Goal: Use online tool/utility: Utilize a website feature to perform a specific function

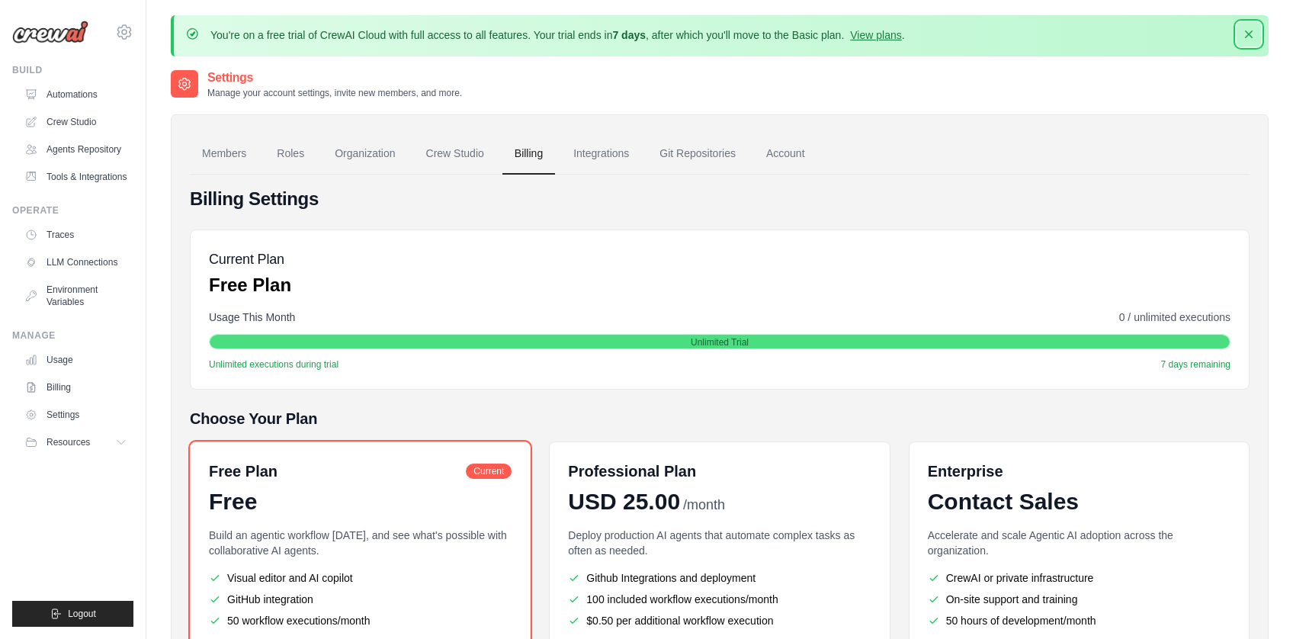
click at [1248, 31] on icon "button" at bounding box center [1248, 34] width 15 height 15
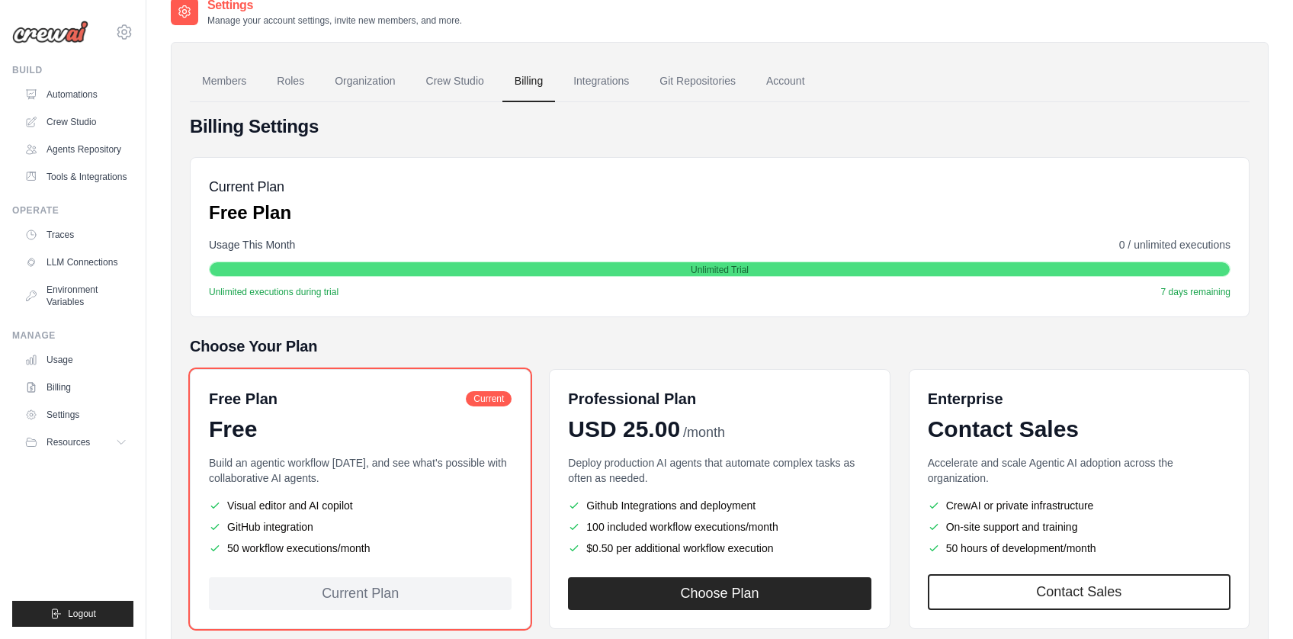
scroll to position [107, 0]
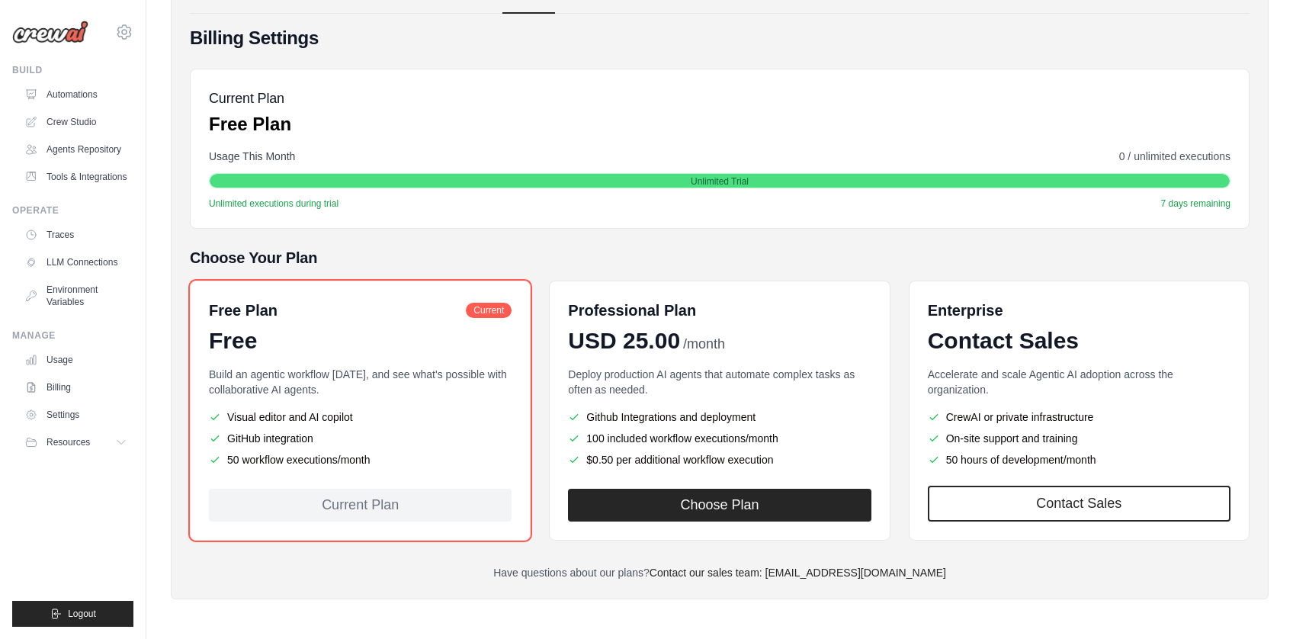
click at [353, 543] on div "Billing Settings Current Plan Free Plan Usage This Month 0 / unlimited executio…" at bounding box center [719, 303] width 1059 height 554
click at [68, 89] on link "Automations" at bounding box center [77, 94] width 115 height 24
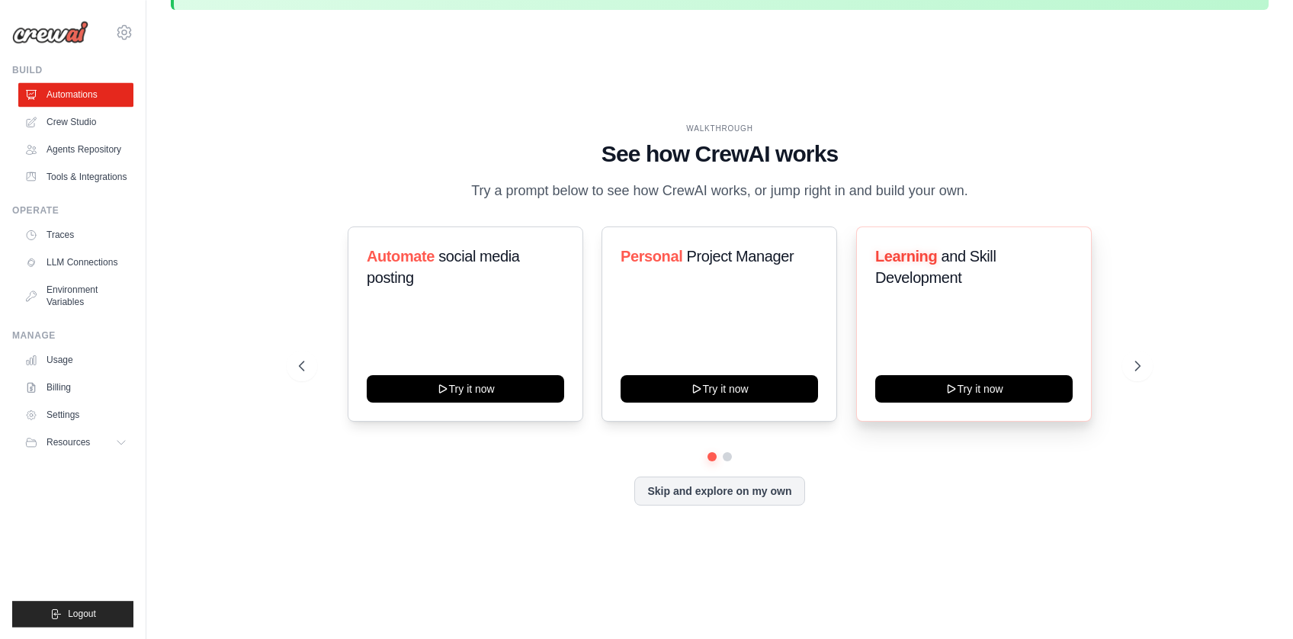
scroll to position [49, 0]
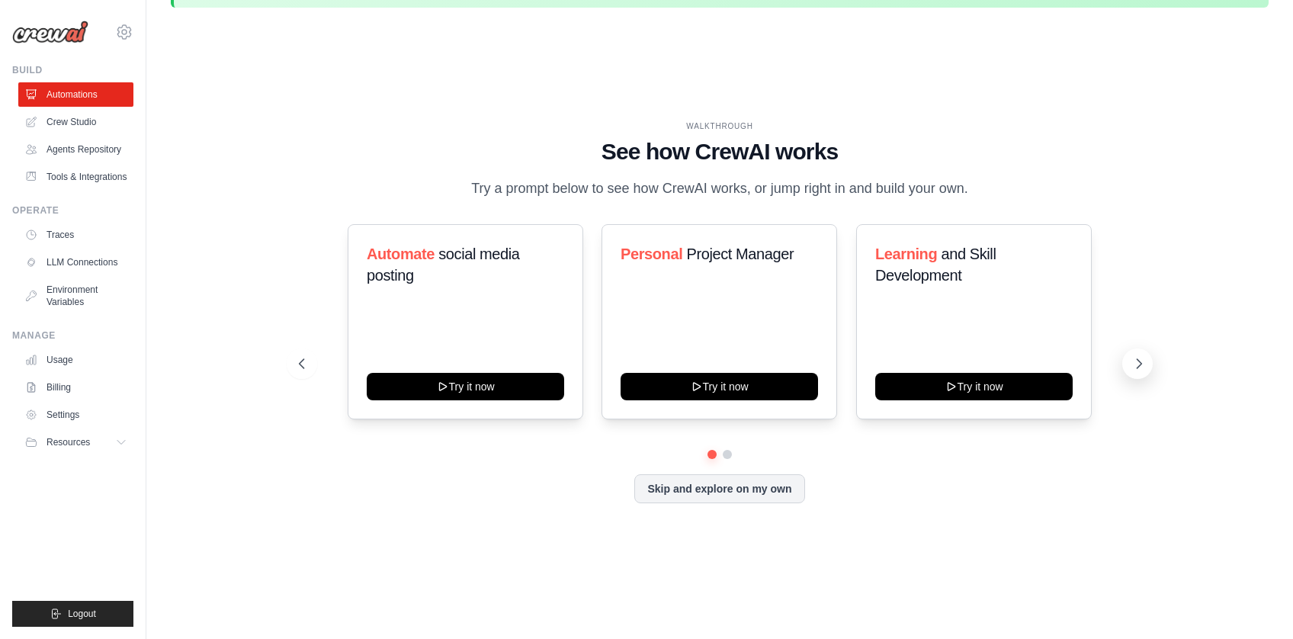
click at [1139, 364] on icon at bounding box center [1138, 363] width 15 height 15
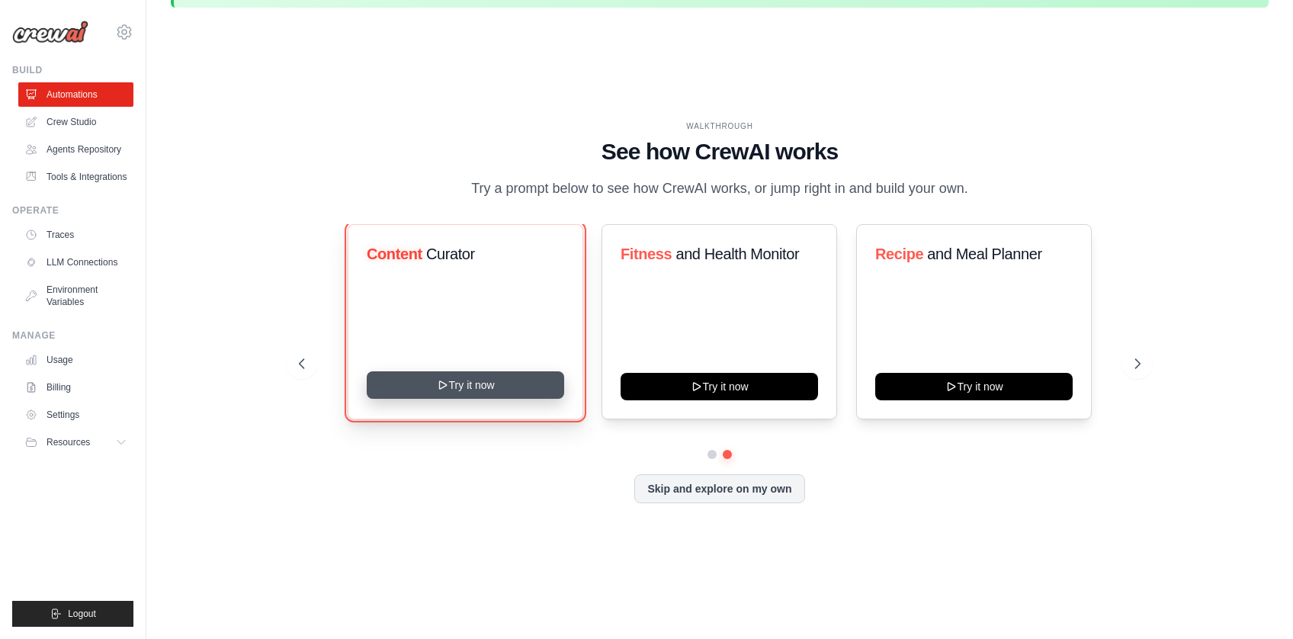
click at [495, 383] on button "Try it now" at bounding box center [465, 384] width 197 height 27
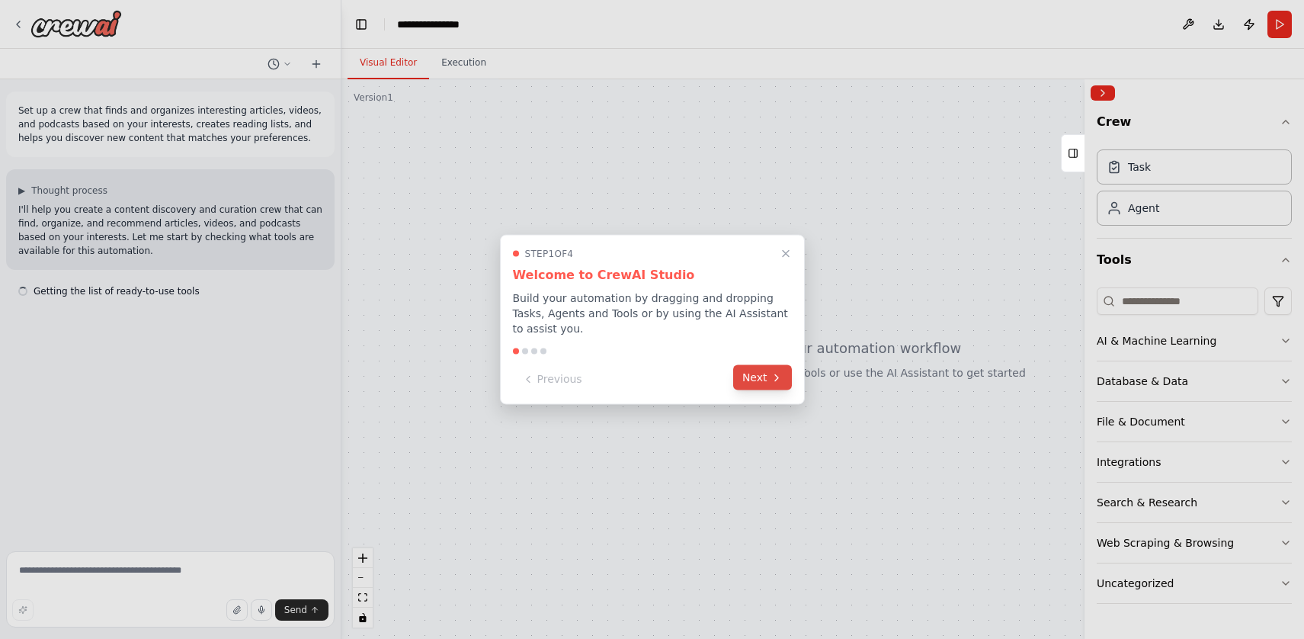
click at [772, 378] on icon at bounding box center [777, 377] width 12 height 12
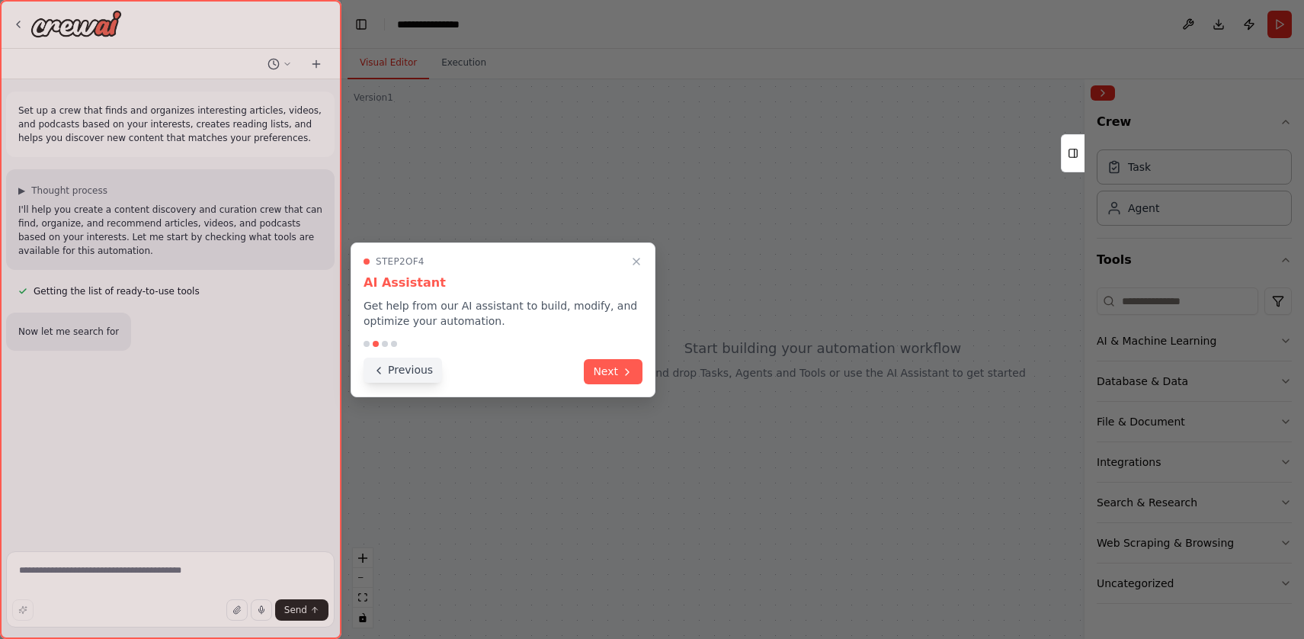
click at [403, 367] on button "Previous" at bounding box center [403, 369] width 79 height 25
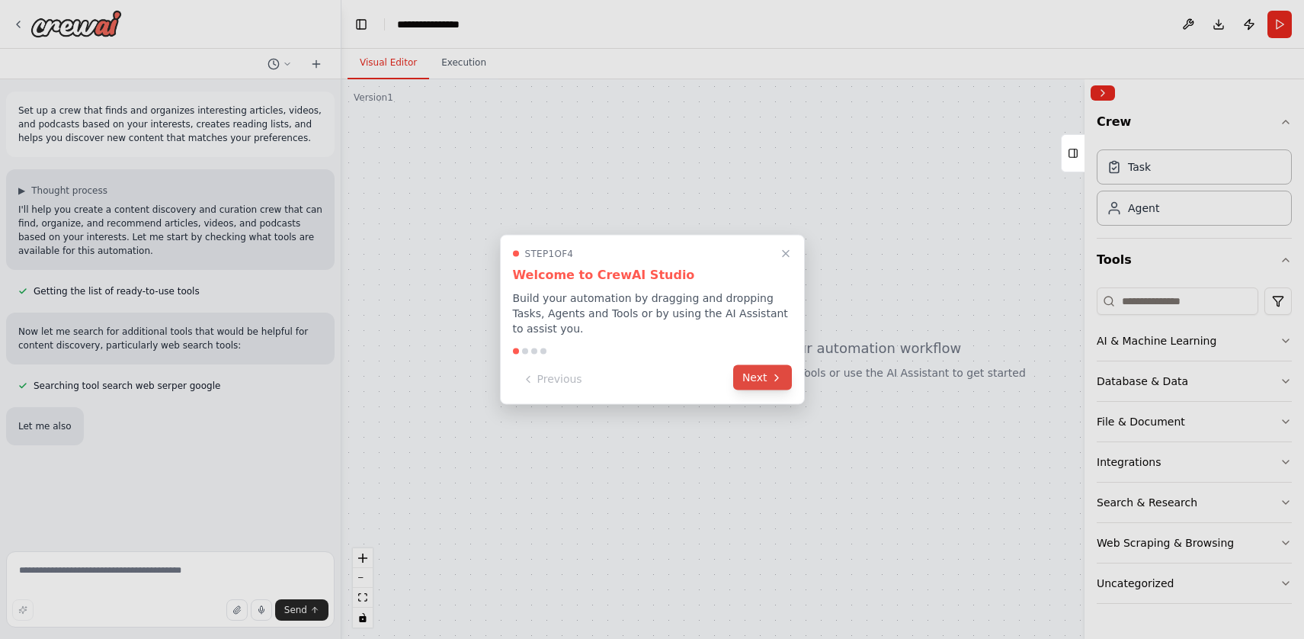
click at [774, 385] on button "Next" at bounding box center [762, 377] width 59 height 25
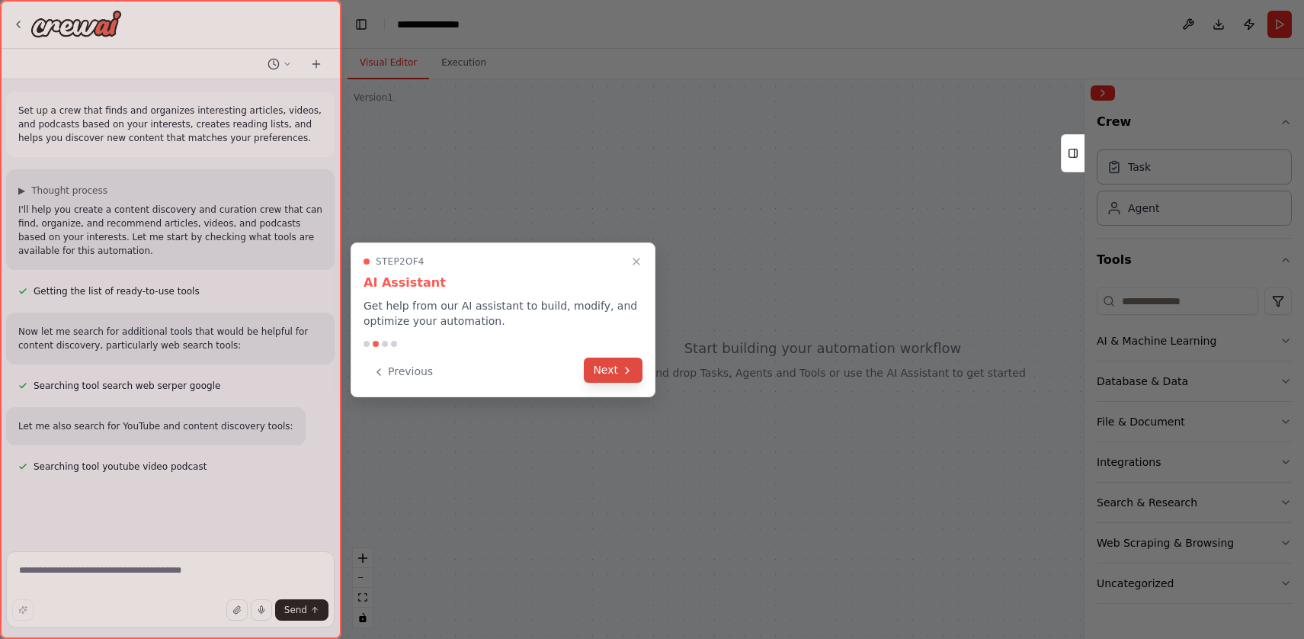
click at [616, 371] on button "Next" at bounding box center [613, 369] width 59 height 25
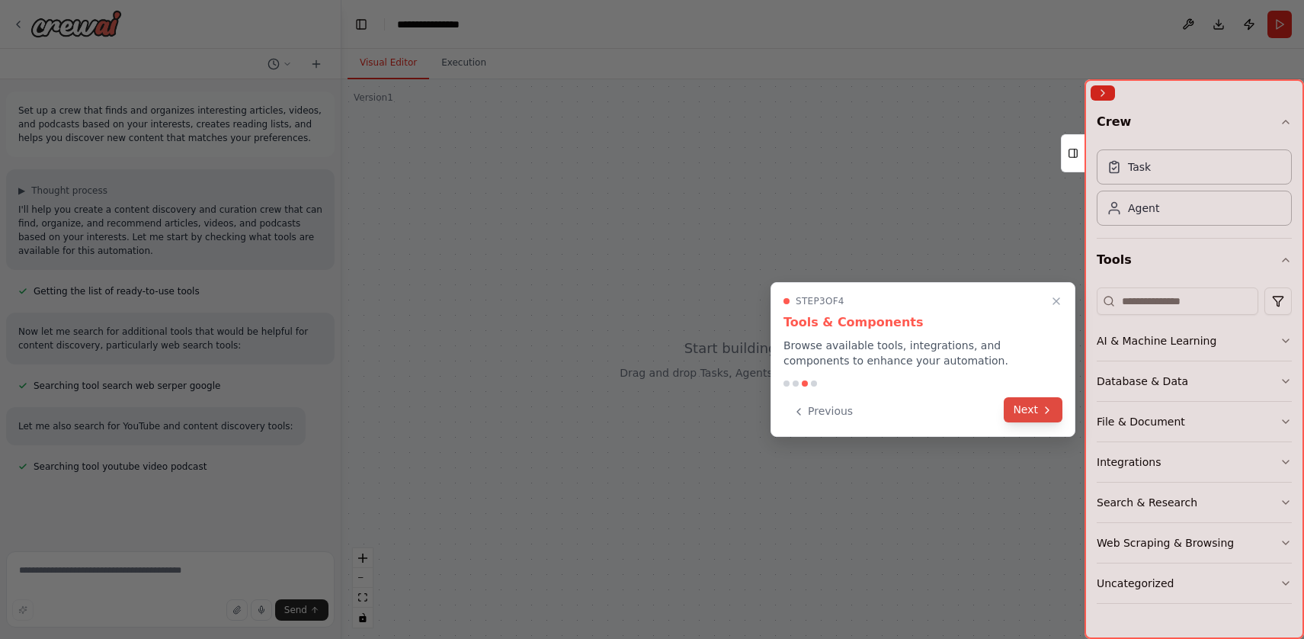
click at [1052, 418] on button "Next" at bounding box center [1033, 409] width 59 height 25
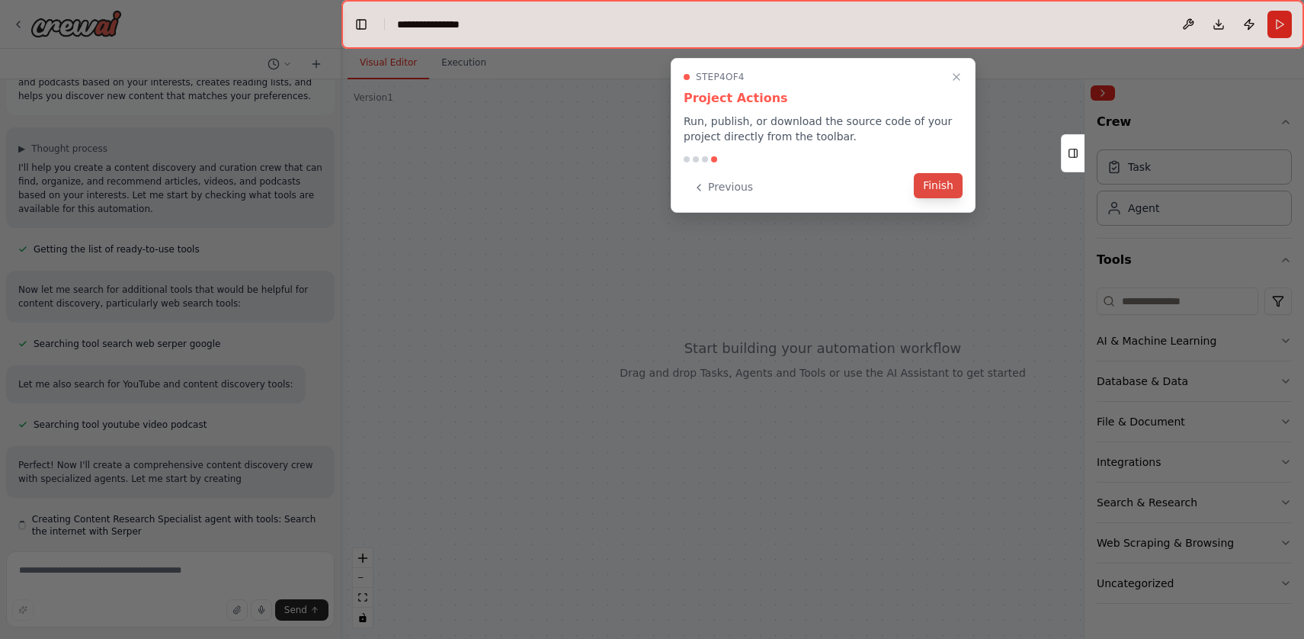
click at [940, 191] on button "Finish" at bounding box center [938, 185] width 49 height 25
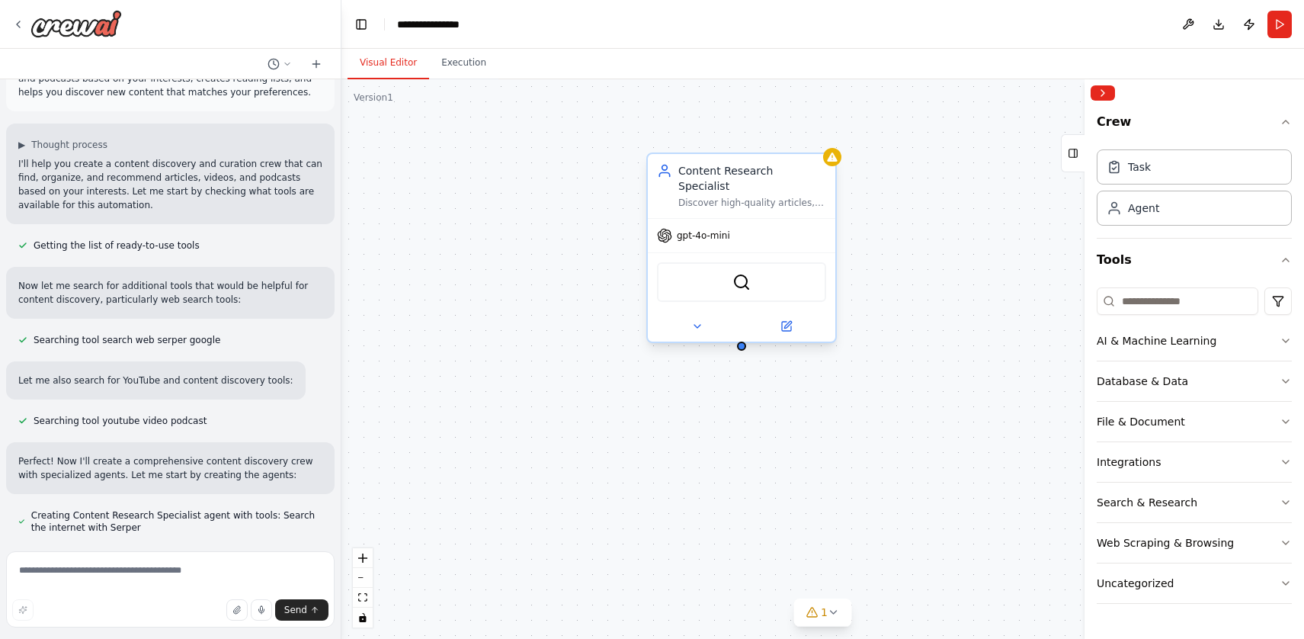
click at [715, 229] on span "gpt-4o-mini" at bounding box center [703, 235] width 53 height 12
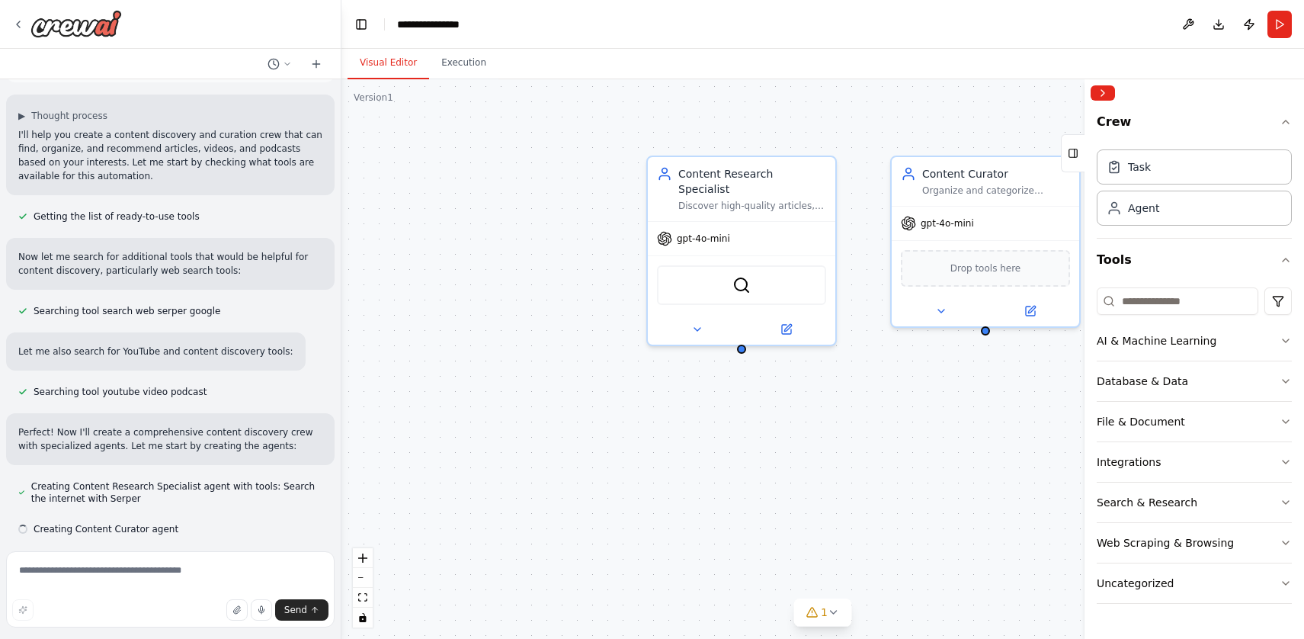
scroll to position [76, 0]
click at [1108, 92] on button "Collapse right sidebar" at bounding box center [1103, 92] width 24 height 15
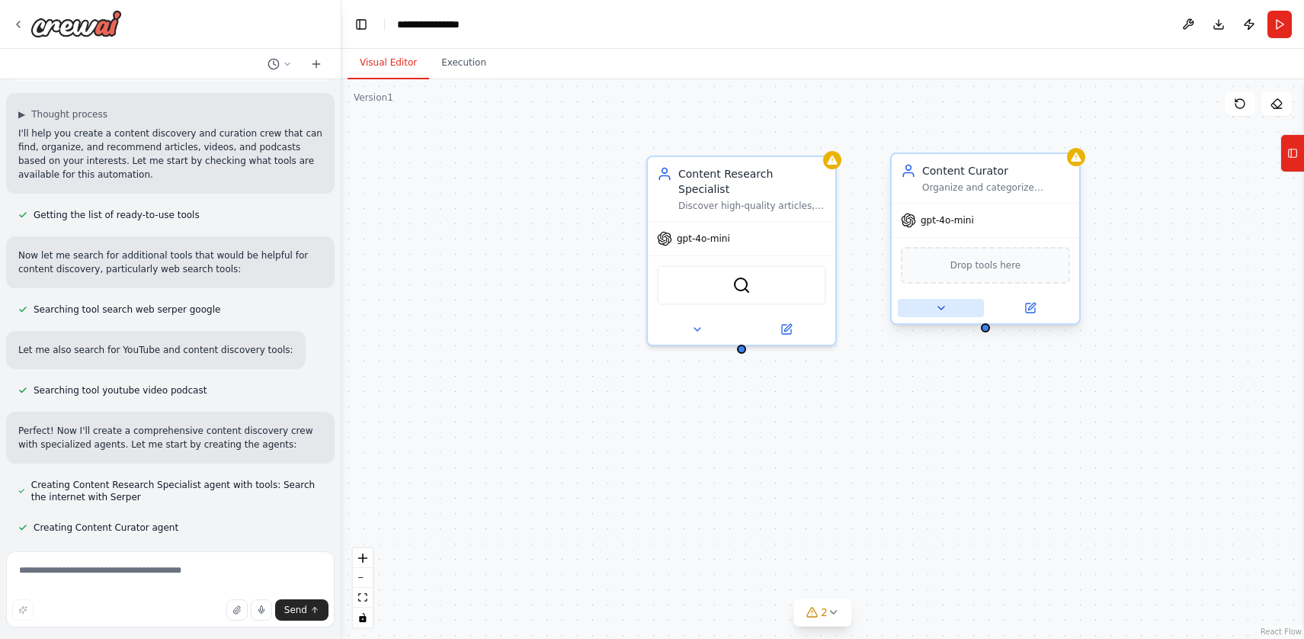
click at [944, 312] on icon at bounding box center [941, 308] width 12 height 12
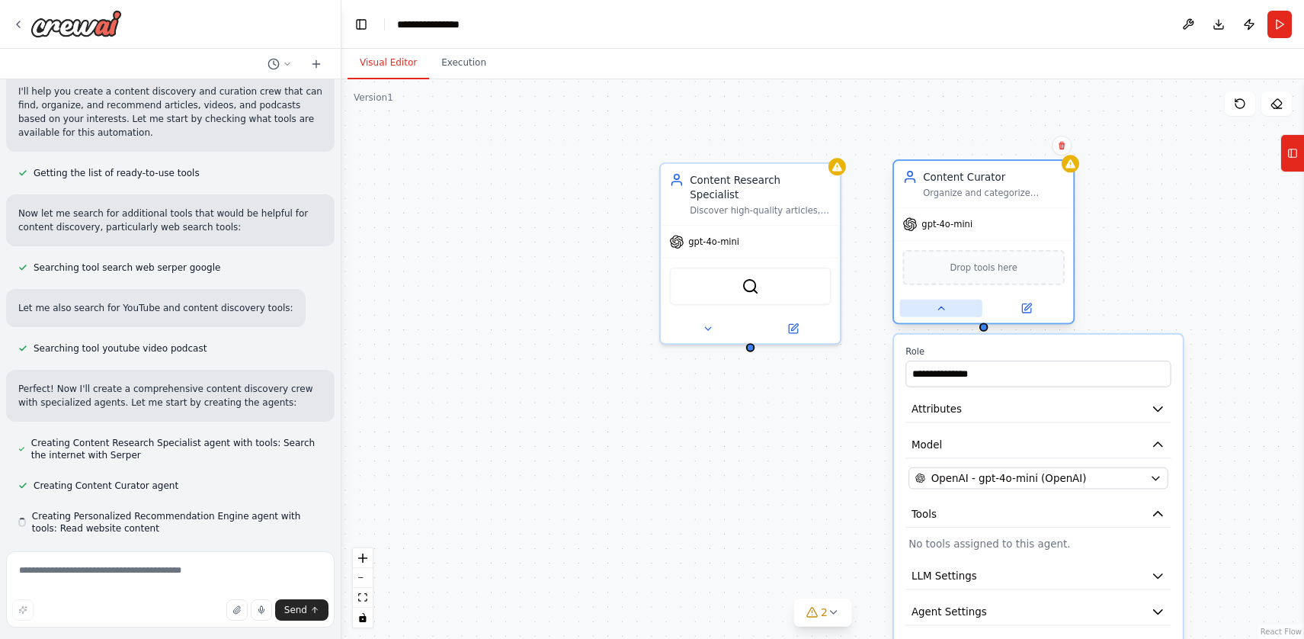
scroll to position [119, 0]
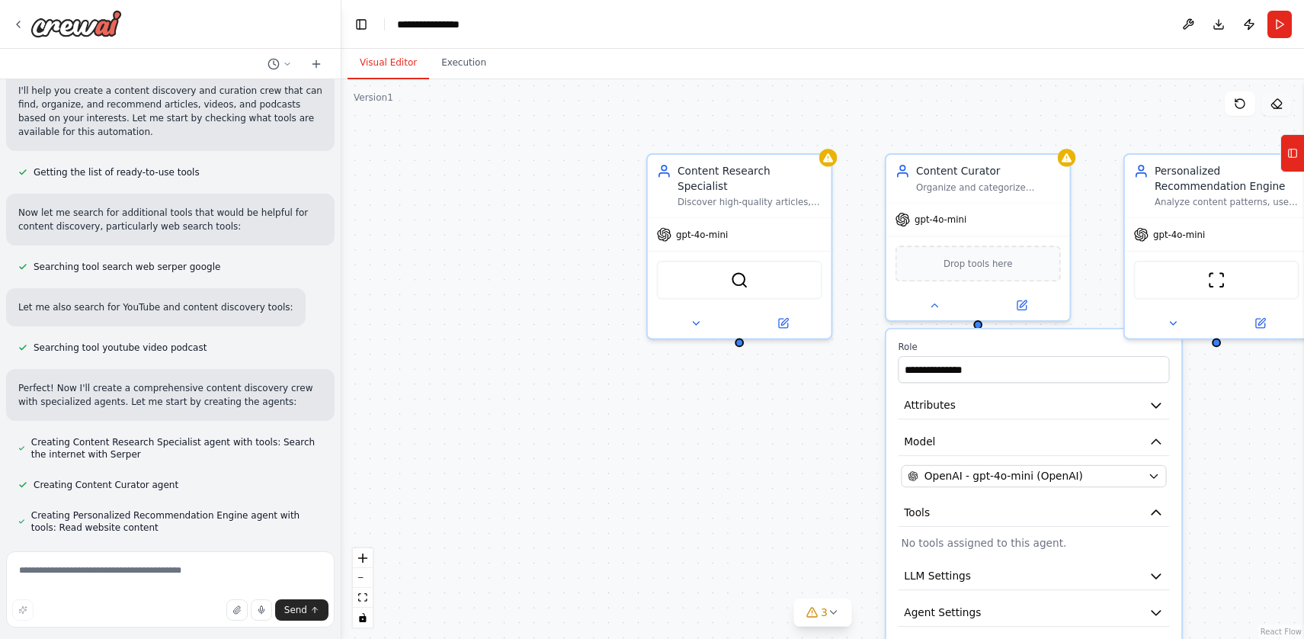
click at [1278, 111] on button at bounding box center [1276, 103] width 30 height 24
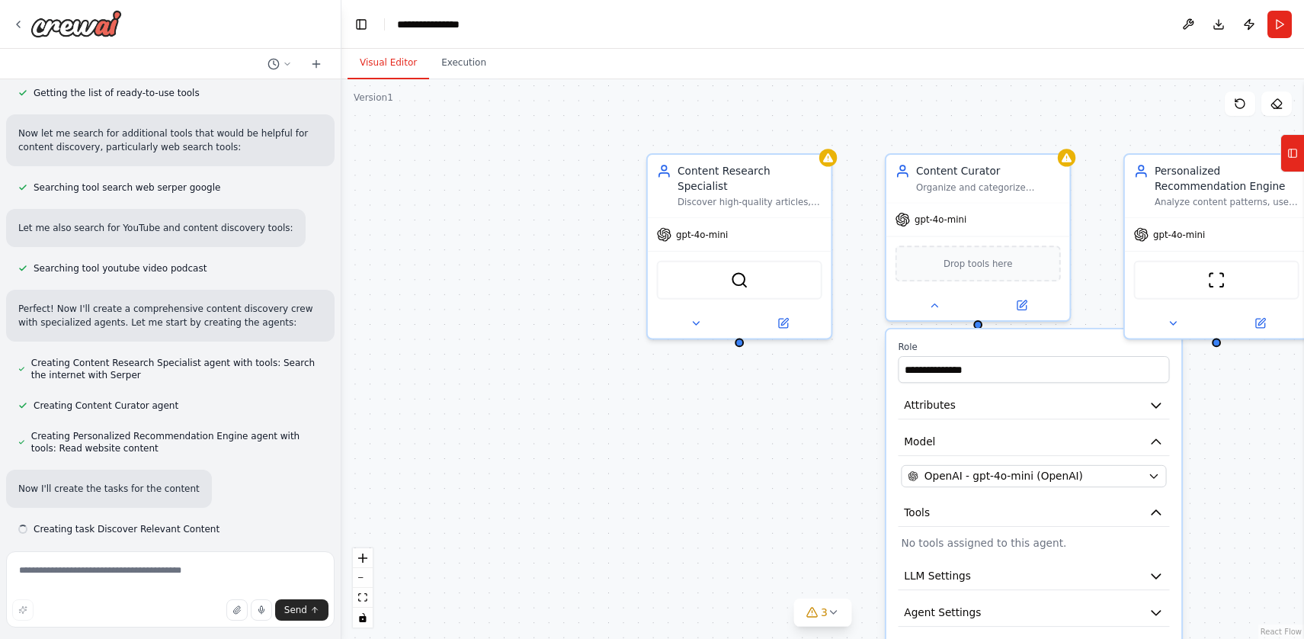
scroll to position [200, 0]
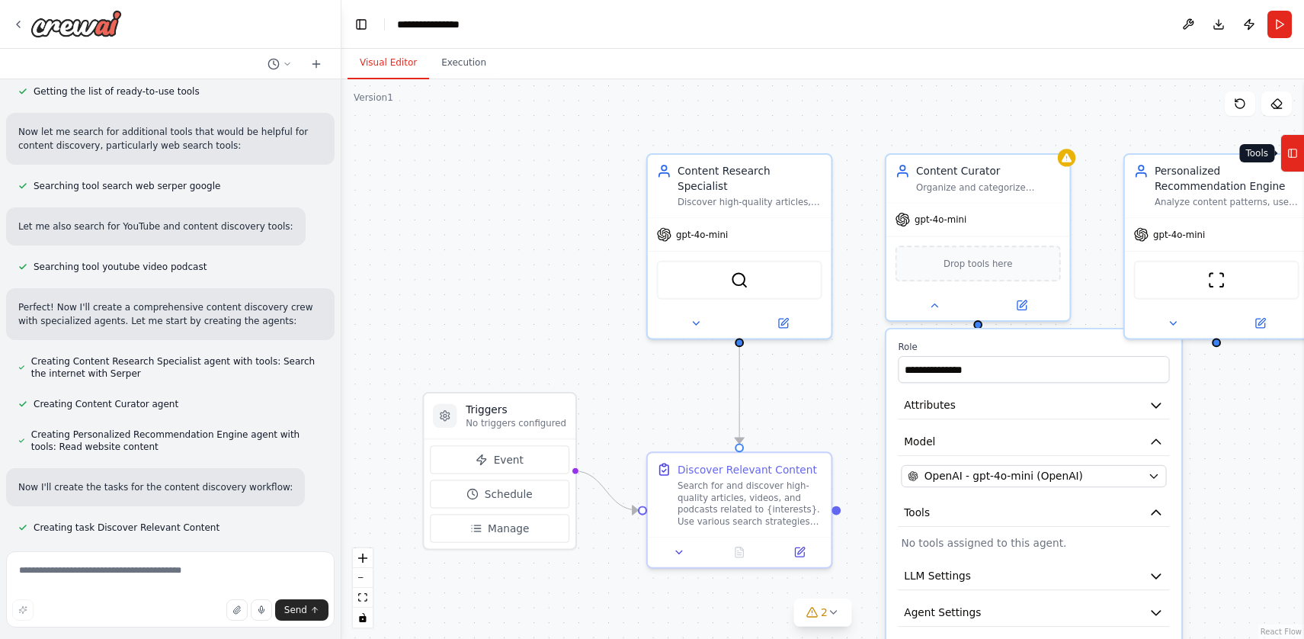
click at [1300, 155] on button "Tools" at bounding box center [1292, 153] width 24 height 38
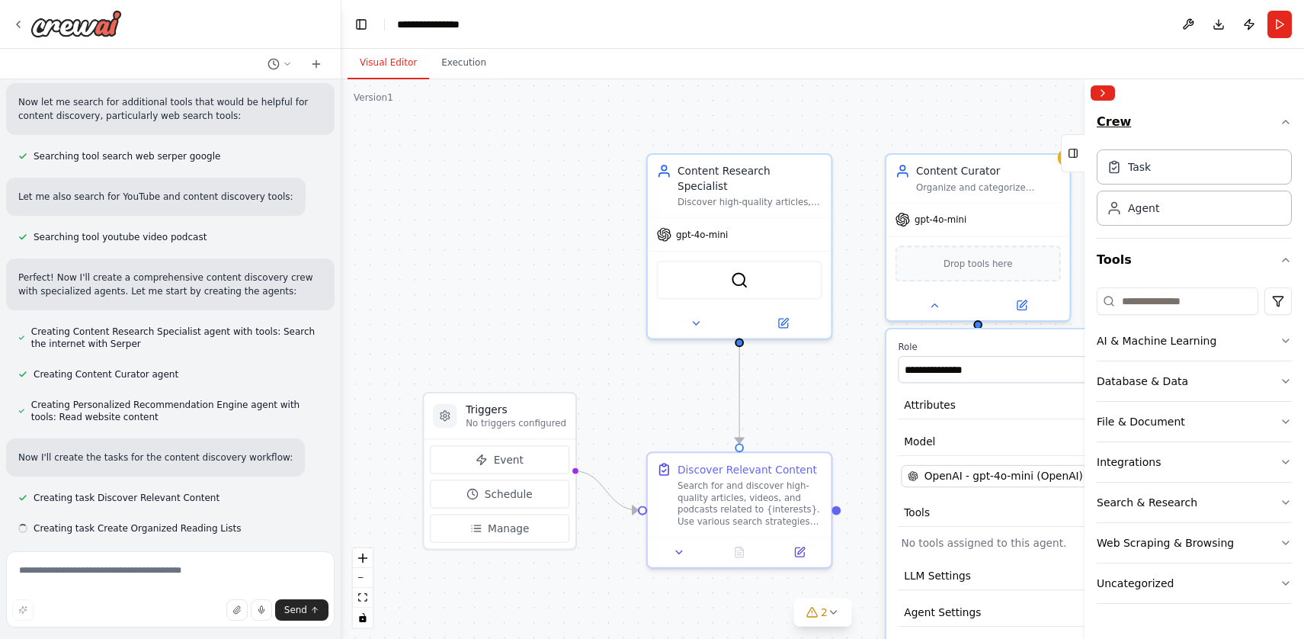
scroll to position [230, 0]
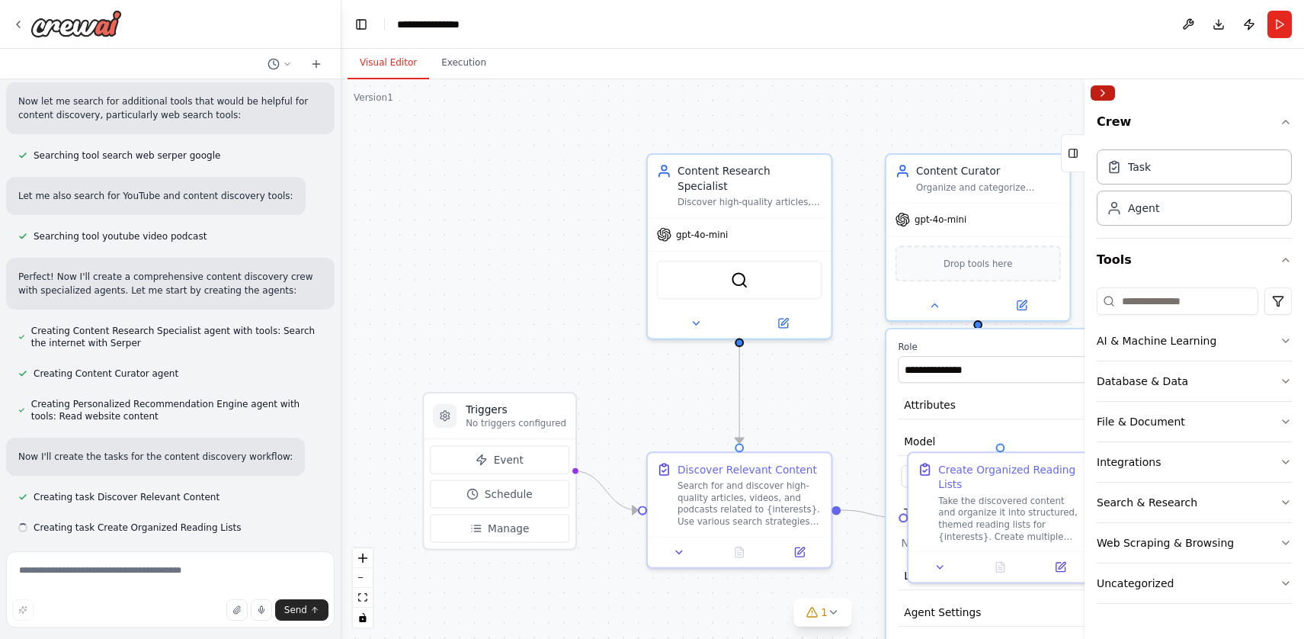
click at [1105, 93] on button "Collapse right sidebar" at bounding box center [1103, 92] width 24 height 15
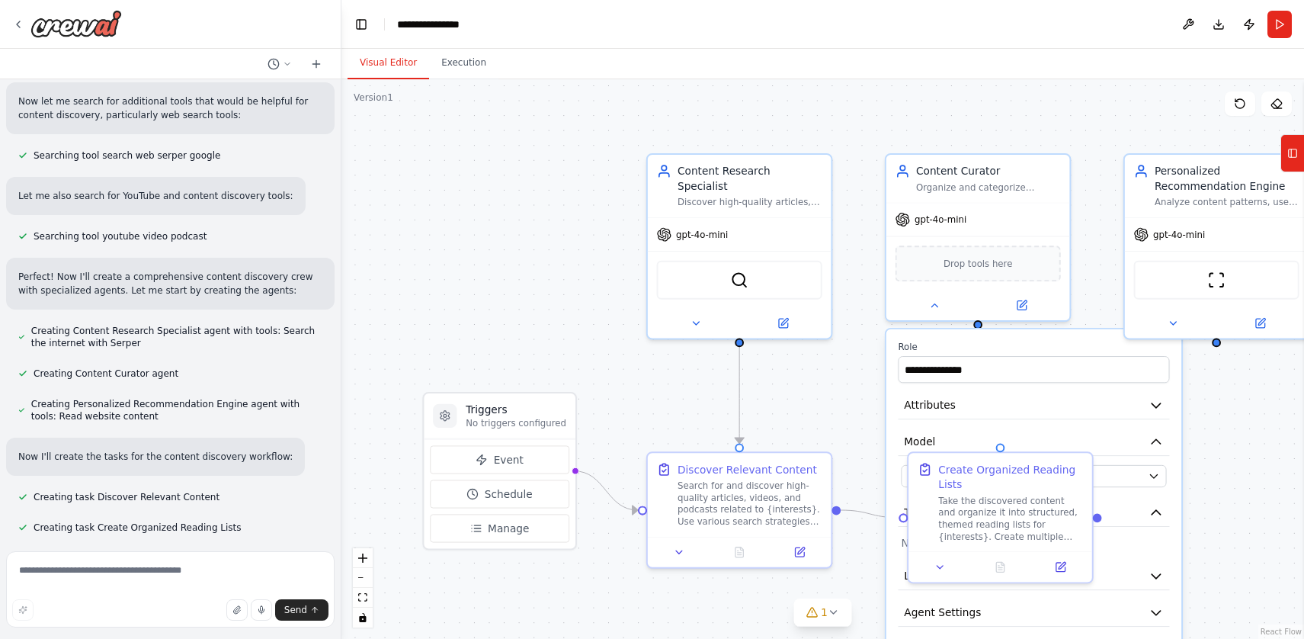
click at [1228, 477] on div ".deletable-edge-delete-btn { width: 20px; height: 20px; border: 0px solid #ffff…" at bounding box center [822, 358] width 963 height 559
click at [830, 619] on button "1" at bounding box center [822, 612] width 59 height 28
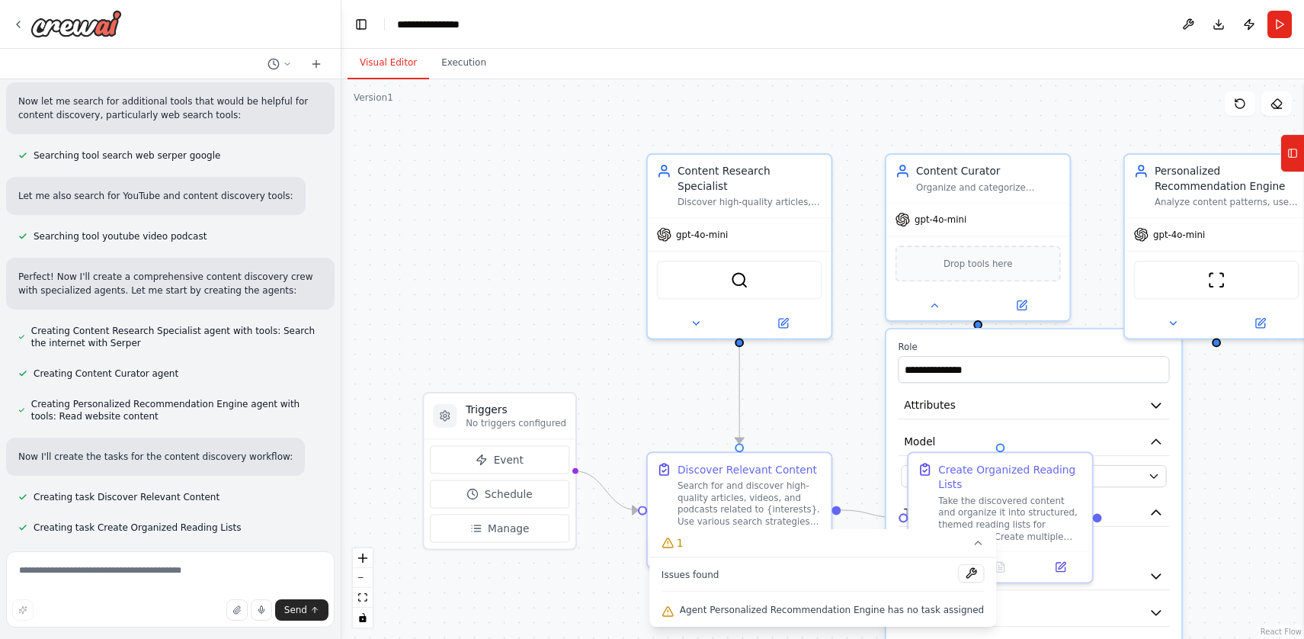
click at [572, 588] on div ".deletable-edge-delete-btn { width: 20px; height: 20px; border: 0px solid #ffff…" at bounding box center [822, 358] width 963 height 559
click at [972, 542] on icon at bounding box center [978, 543] width 12 height 12
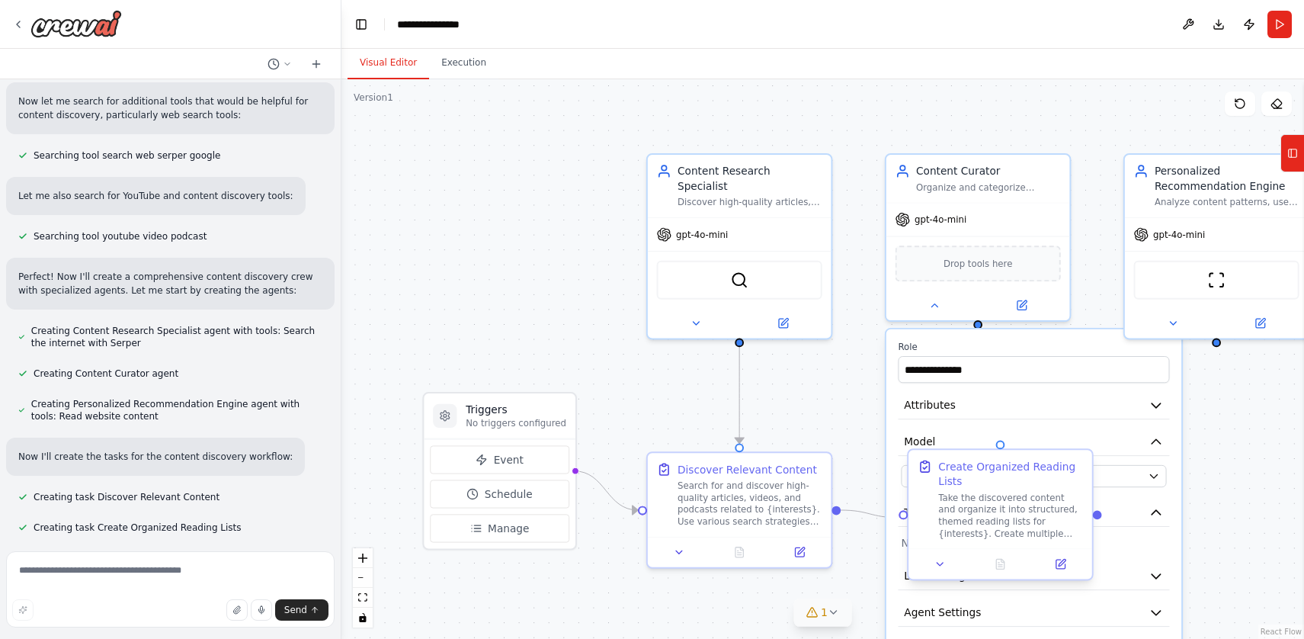
click at [1006, 495] on div "Take the discovered content and organize it into structured, themed reading lis…" at bounding box center [1010, 516] width 145 height 48
click at [695, 489] on div "Search for and discover high-quality articles, videos, and podcasts related to …" at bounding box center [750, 500] width 145 height 48
click at [544, 458] on button "Event" at bounding box center [499, 459] width 139 height 28
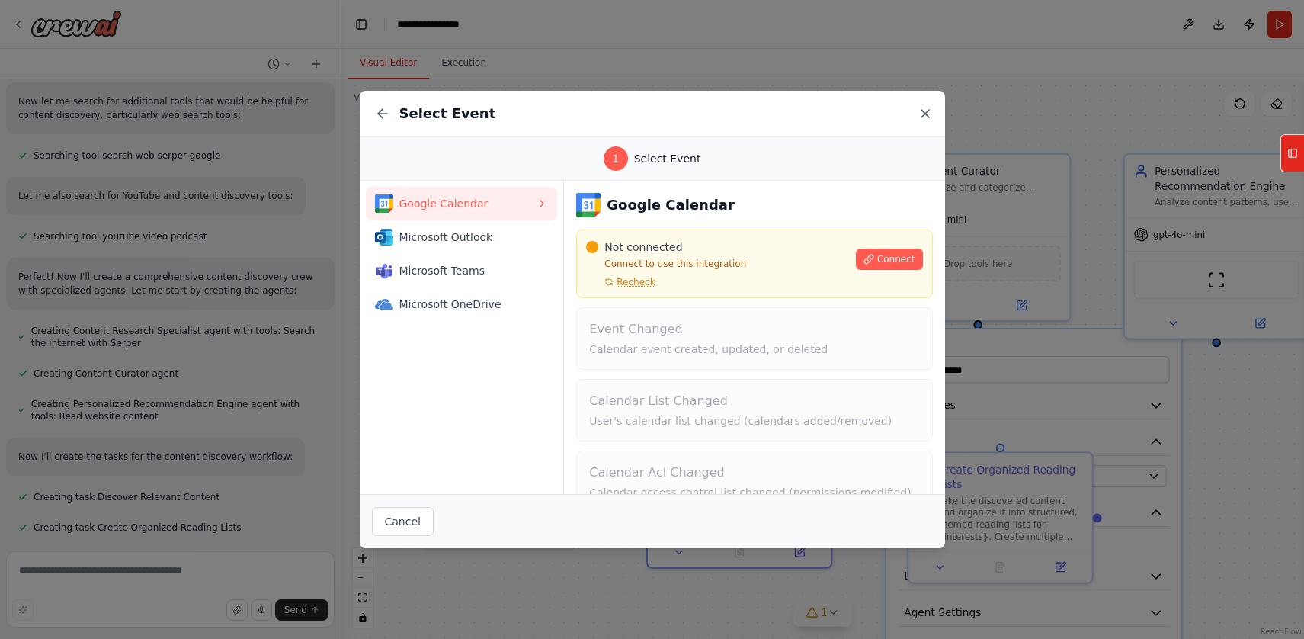
click at [928, 115] on icon at bounding box center [925, 114] width 8 height 8
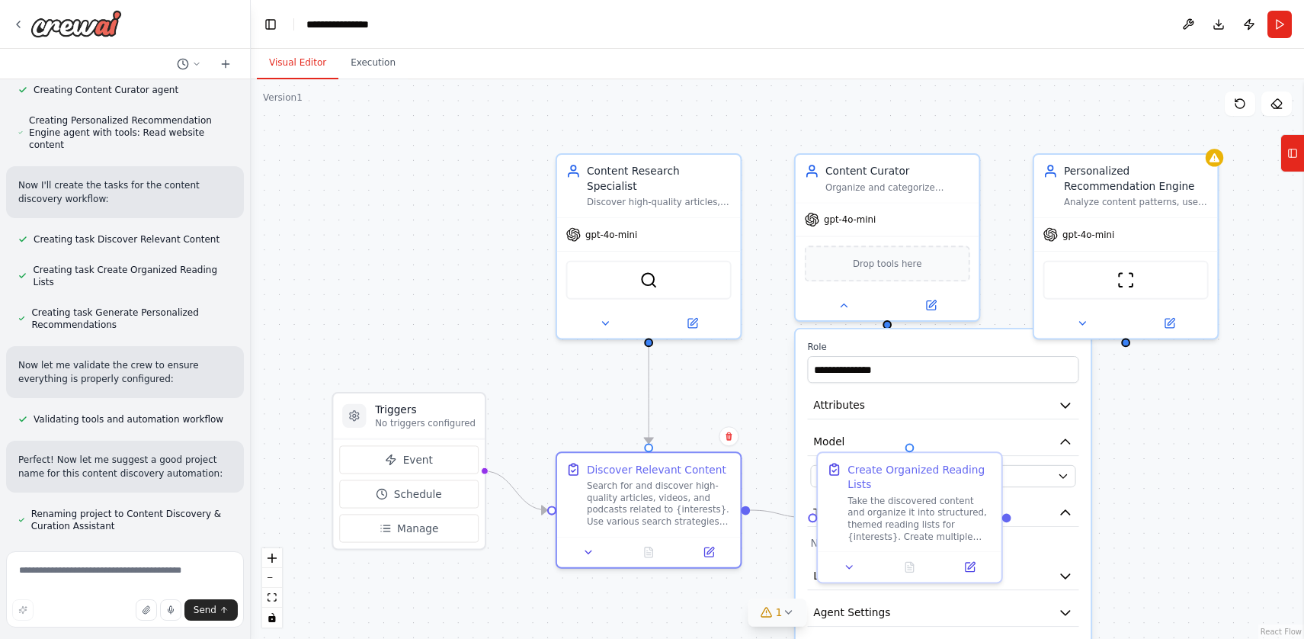
scroll to position [532, 0]
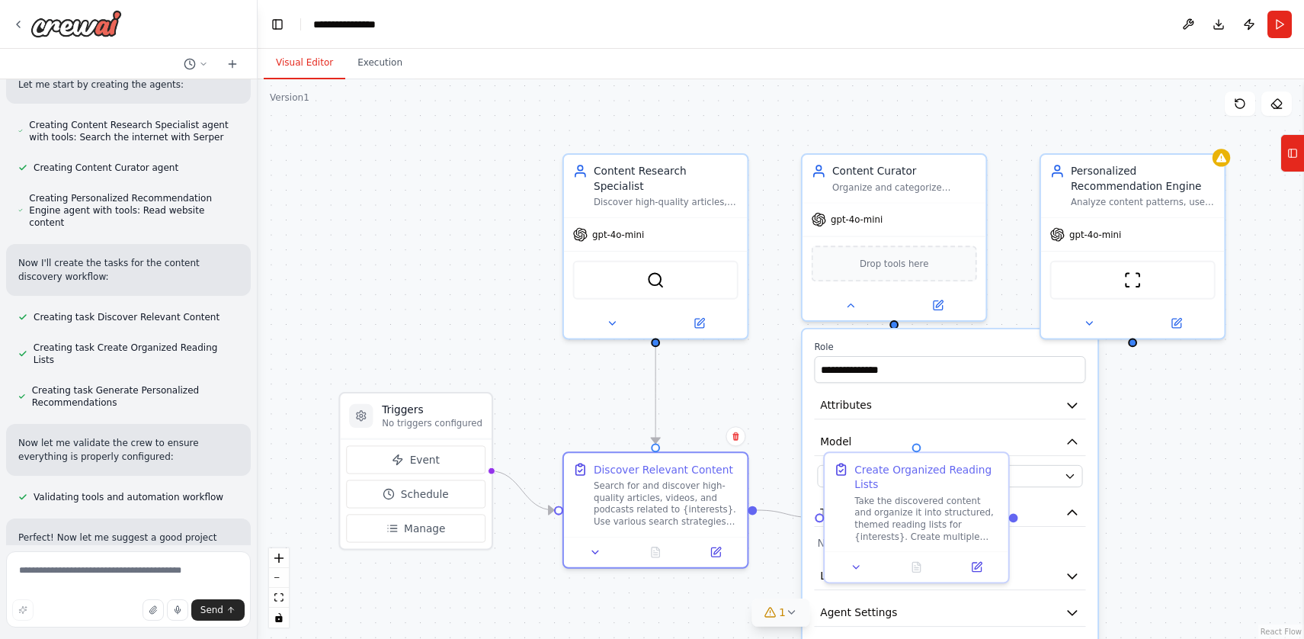
drag, startPoint x: 338, startPoint y: 239, endPoint x: 258, endPoint y: 241, distance: 80.0
click at [258, 241] on div "Set up a crew that finds and organizes interesting articles, videos, and podcas…" at bounding box center [652, 319] width 1304 height 639
